Goal: Find specific page/section: Find specific page/section

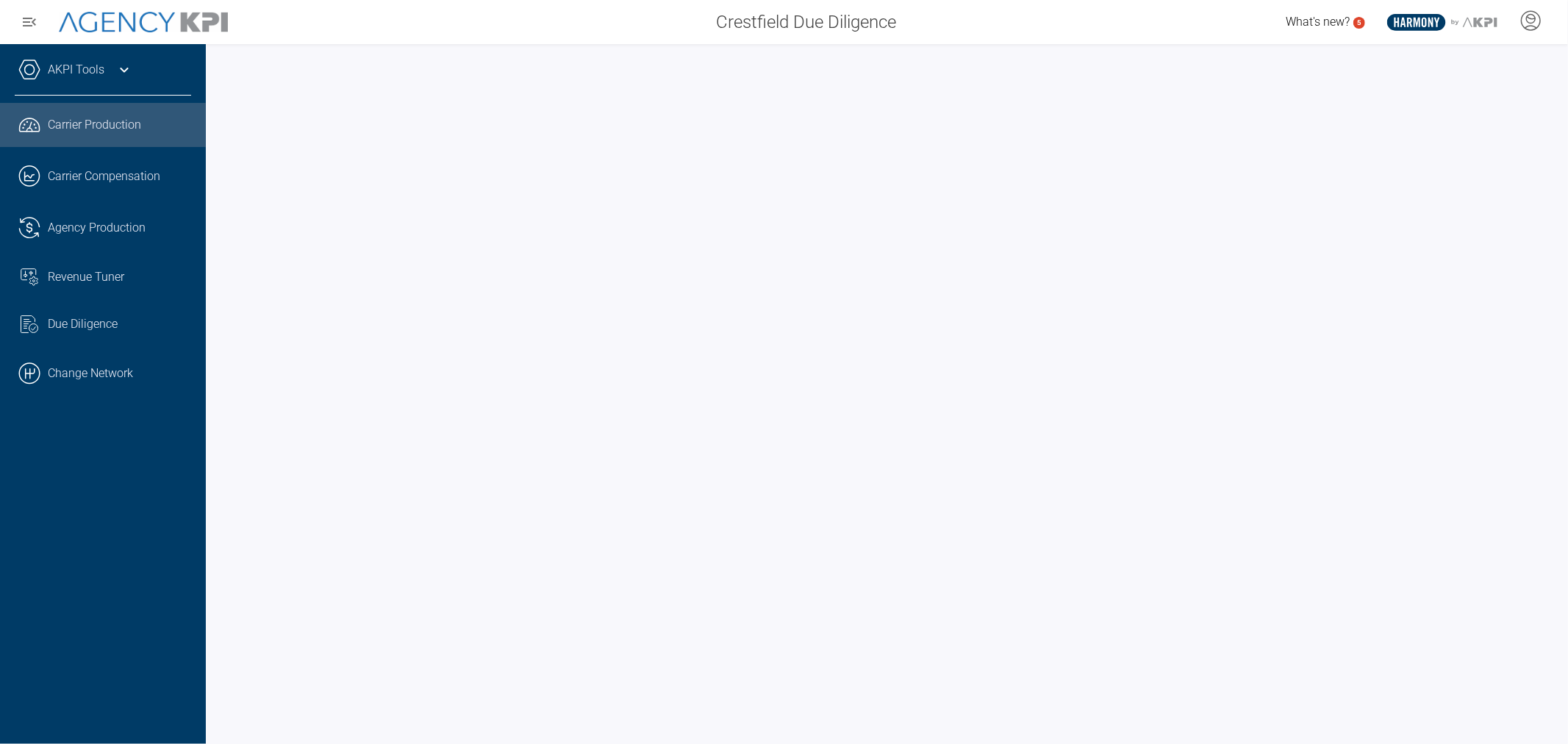
click at [105, 360] on link ".cls-1{fill:none;stroke:#000;stroke-linecap:round;stroke-linejoin:round;stroke-…" at bounding box center [102, 373] width 206 height 44
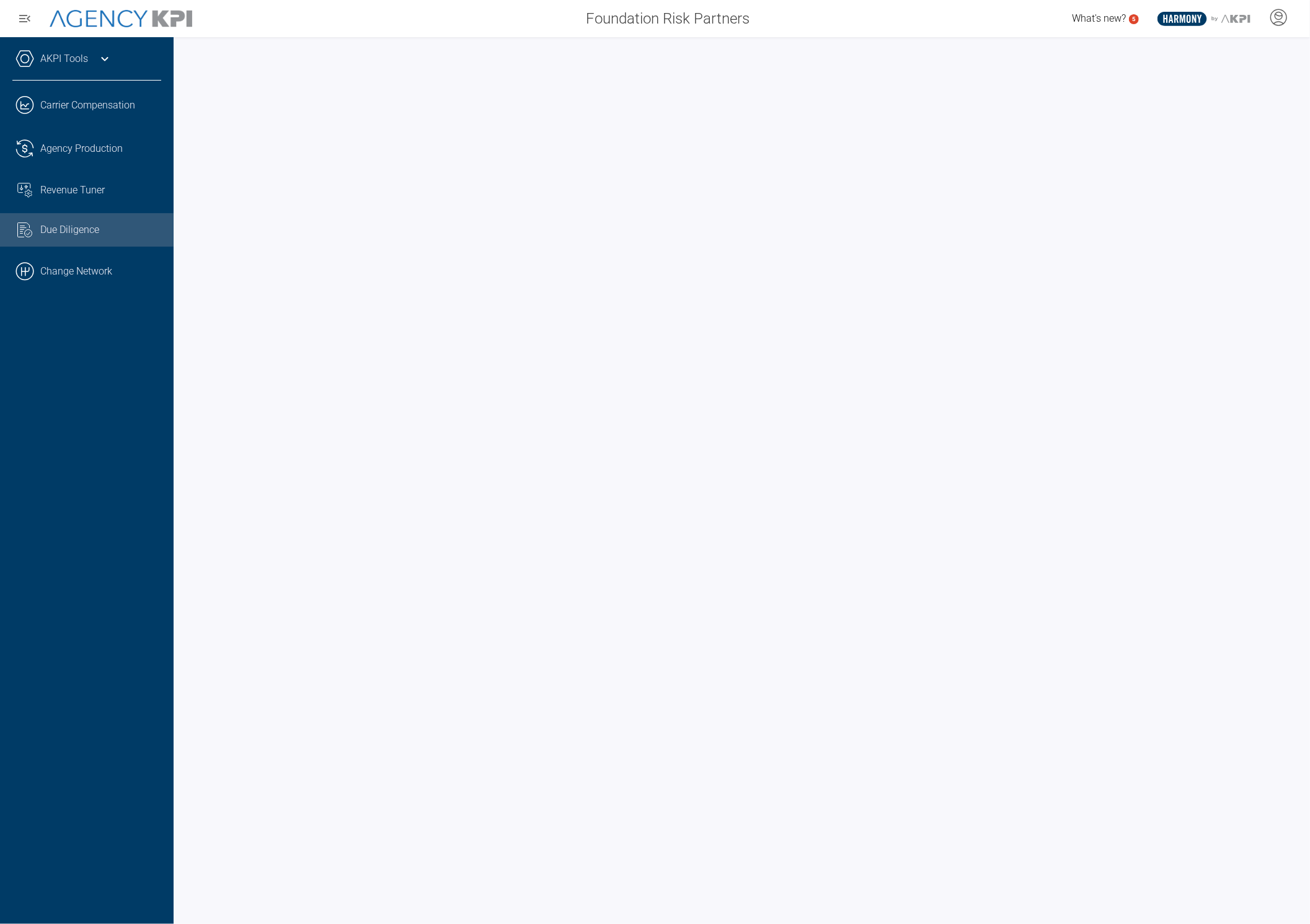
click at [104, 56] on icon at bounding box center [105, 58] width 15 height 15
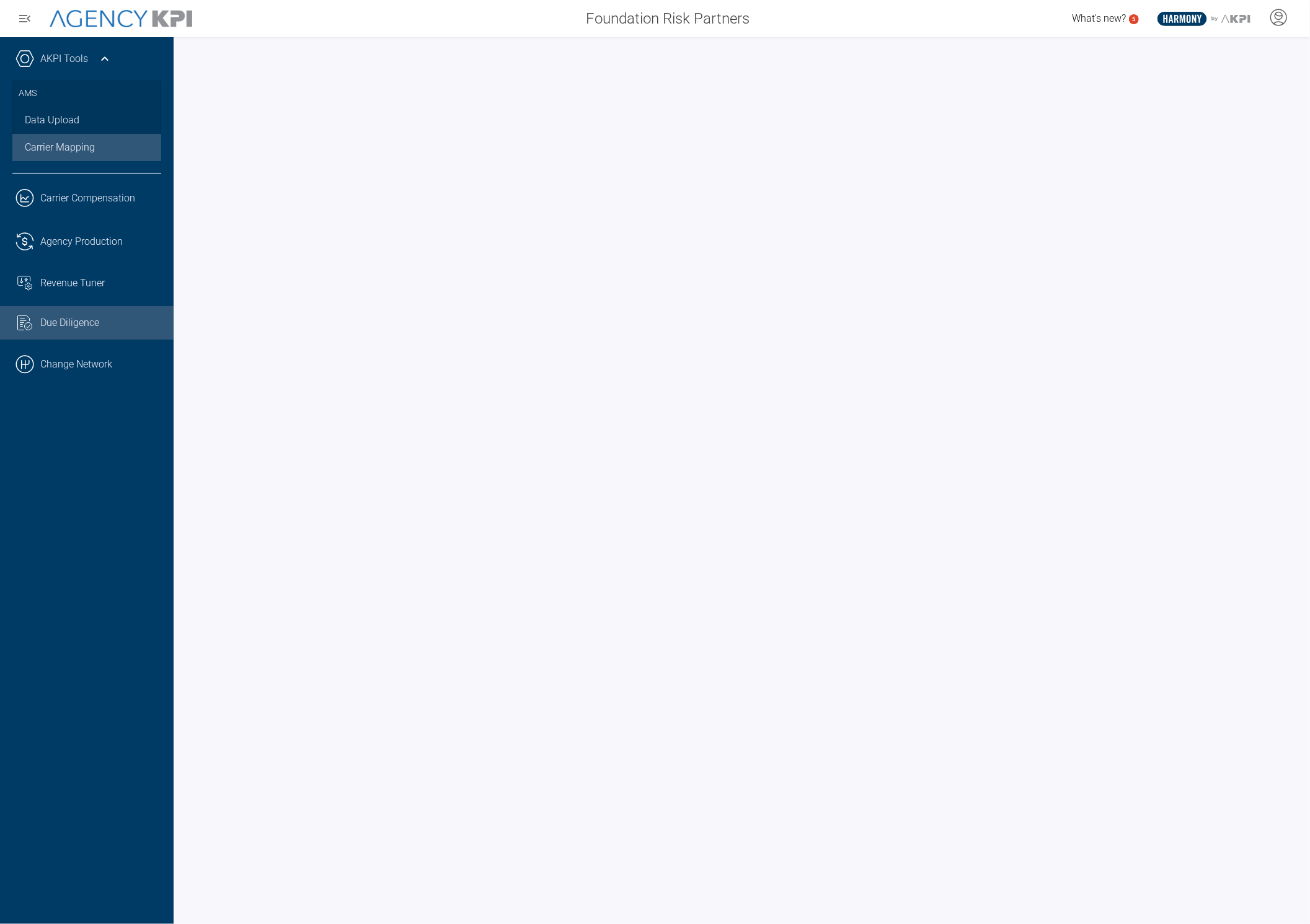
click at [70, 150] on link "Carrier Mapping" at bounding box center [87, 148] width 149 height 27
click at [98, 242] on span "Agency Production" at bounding box center [81, 241] width 82 height 15
